Goal: Find specific page/section: Find specific page/section

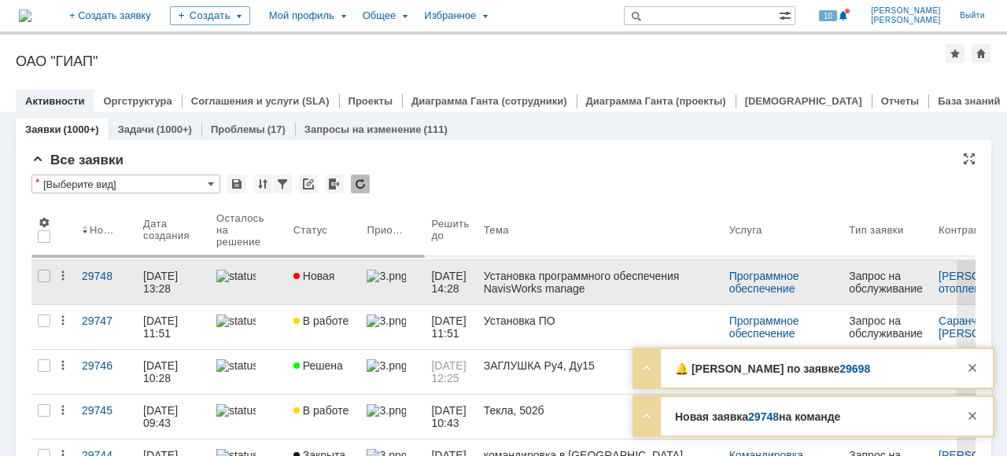
click at [268, 283] on div at bounding box center [248, 276] width 65 height 13
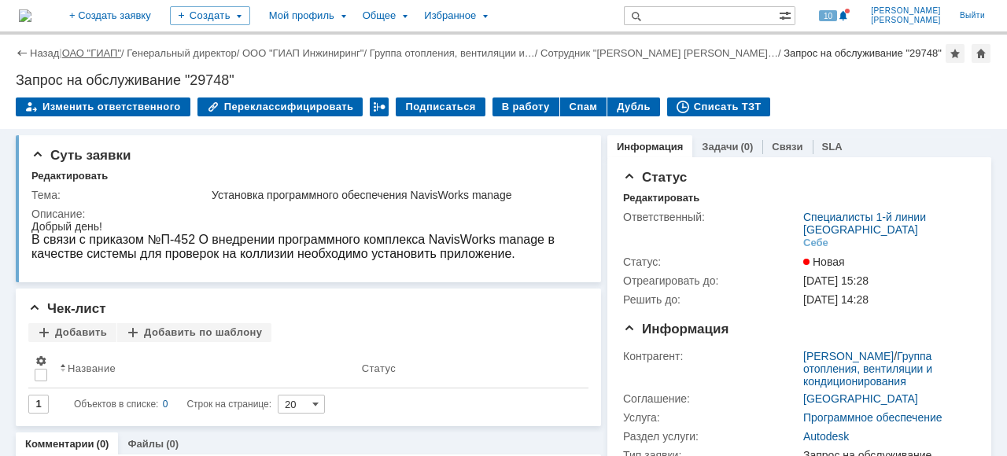
click at [83, 54] on link "ОАО "ГИАП"" at bounding box center [91, 53] width 59 height 12
